Goal: Information Seeking & Learning: Learn about a topic

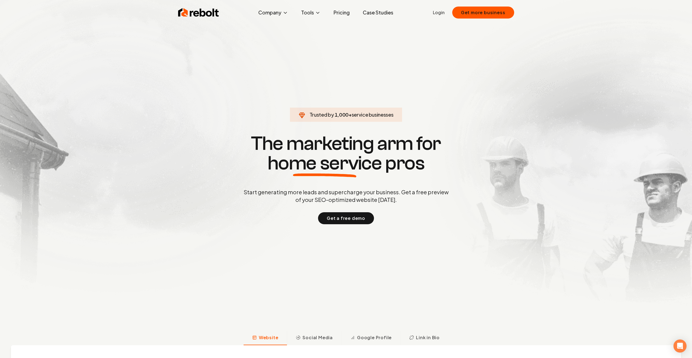
click at [342, 13] on link "Pricing" at bounding box center [341, 12] width 25 height 11
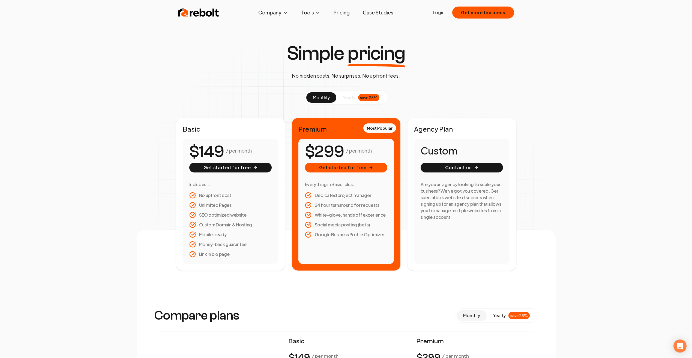
click at [340, 96] on button "yearly save 25%" at bounding box center [361, 97] width 50 height 10
click at [326, 97] on span "monthly" at bounding box center [321, 98] width 17 height 6
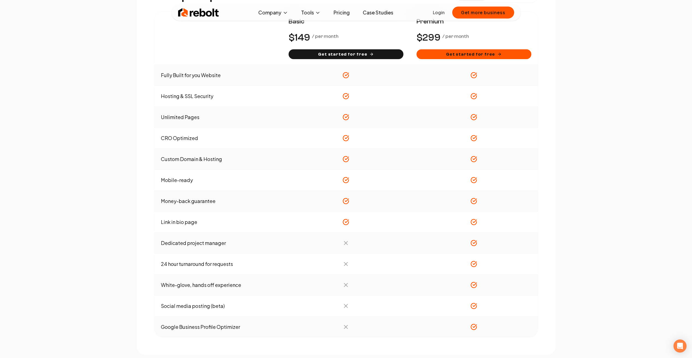
scroll to position [327, 0]
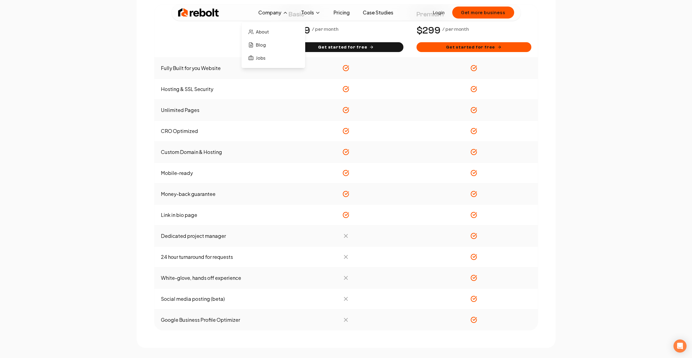
click at [258, 12] on button "Company" at bounding box center [273, 12] width 38 height 11
